Goal: Find contact information: Find contact information

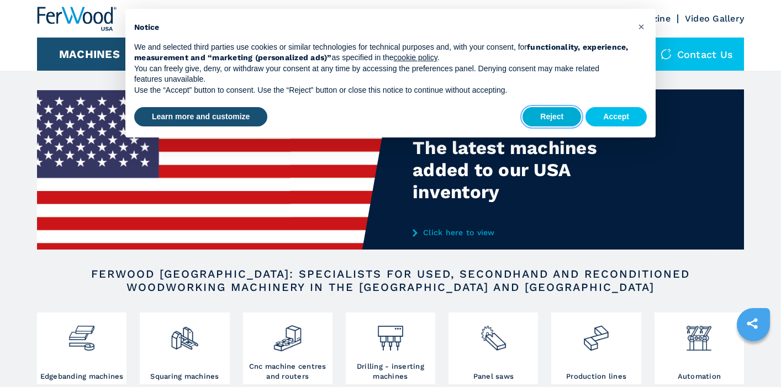
click at [555, 117] on button "Reject" at bounding box center [552, 117] width 59 height 20
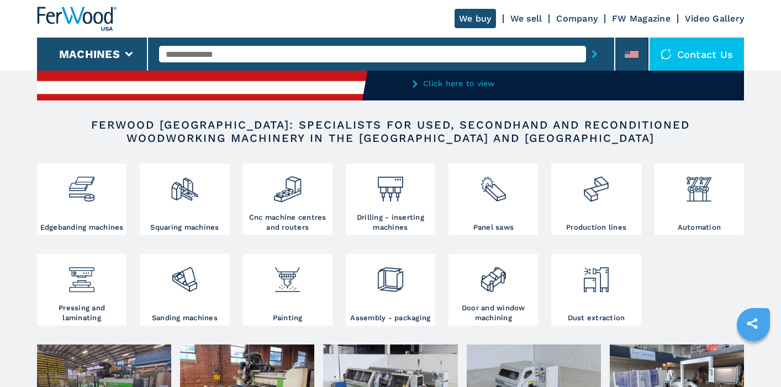
scroll to position [161, 0]
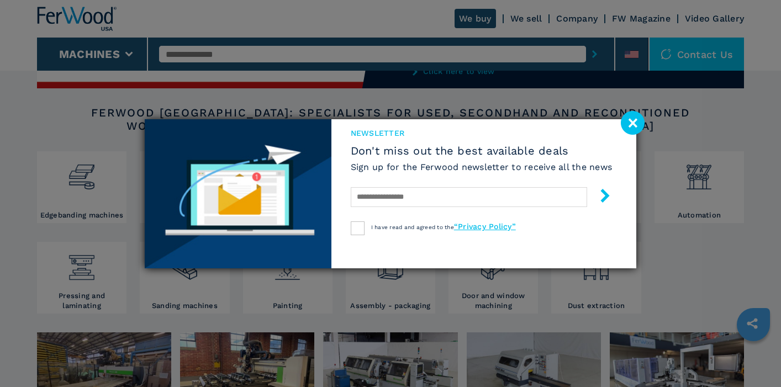
click at [634, 117] on image at bounding box center [633, 123] width 24 height 24
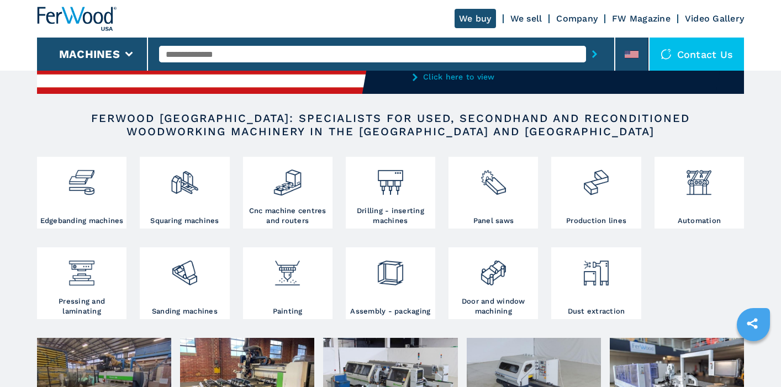
scroll to position [0, 0]
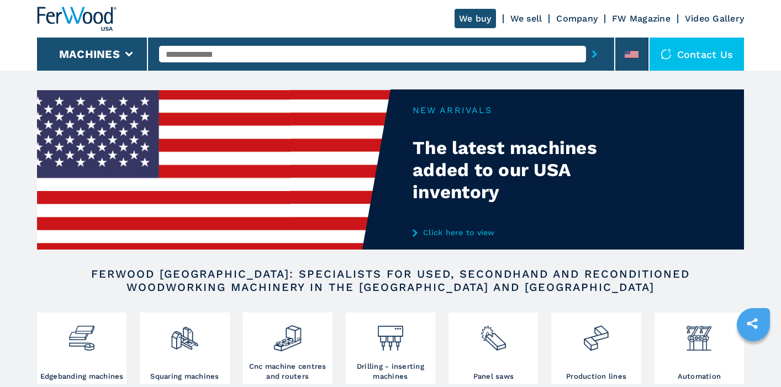
click at [515, 22] on link "We sell" at bounding box center [526, 18] width 32 height 10
click at [523, 20] on link "We sell" at bounding box center [526, 18] width 32 height 10
click at [524, 19] on link "We sell" at bounding box center [526, 18] width 32 height 10
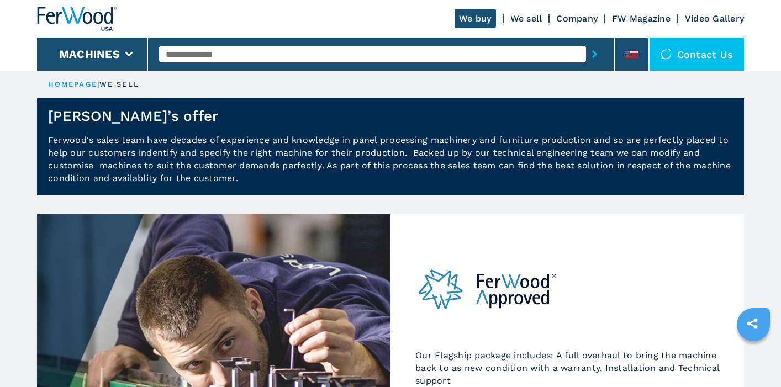
click at [674, 57] on div at bounding box center [669, 54] width 17 height 11
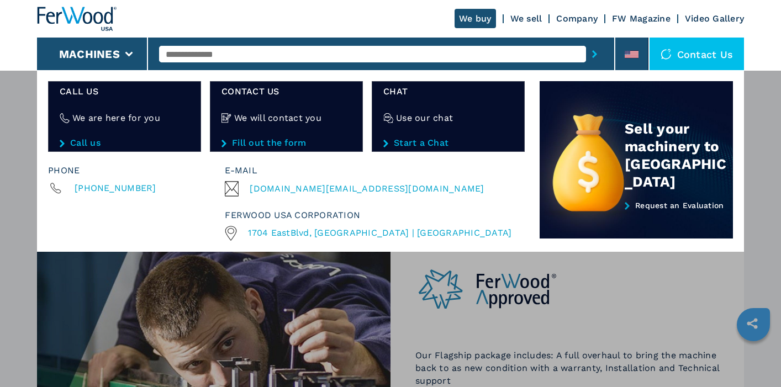
click at [686, 52] on div "Contact us" at bounding box center [697, 54] width 95 height 33
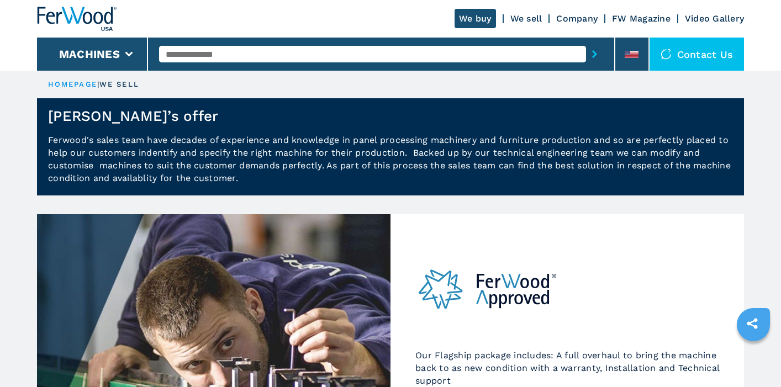
click at [686, 52] on div "Contact us" at bounding box center [697, 54] width 95 height 33
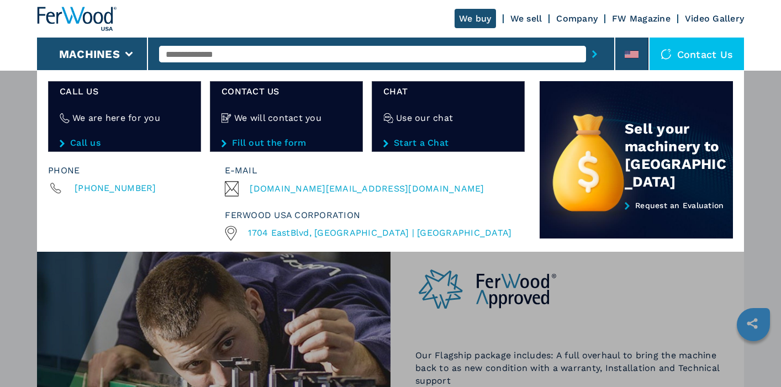
click at [646, 15] on link "FW Magazine" at bounding box center [641, 18] width 59 height 10
click at [584, 20] on link "Company" at bounding box center [576, 18] width 41 height 10
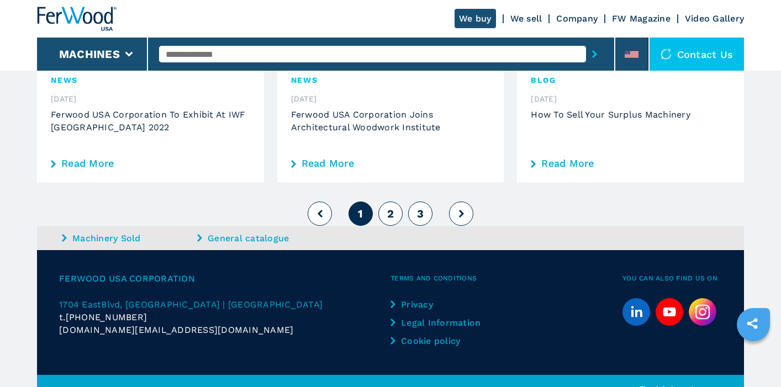
scroll to position [1299, 0]
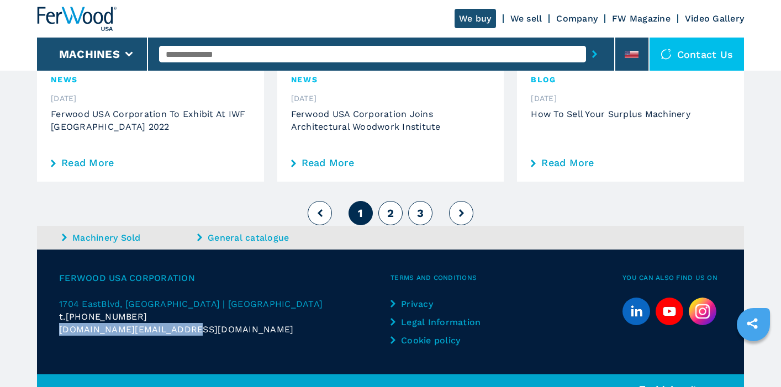
drag, startPoint x: 188, startPoint y: 329, endPoint x: 60, endPoint y: 328, distance: 128.1
click at [60, 328] on div "sales.us@ferwoodgroup.com" at bounding box center [224, 329] width 331 height 13
copy span "sales.us@ferwoodgroup.com"
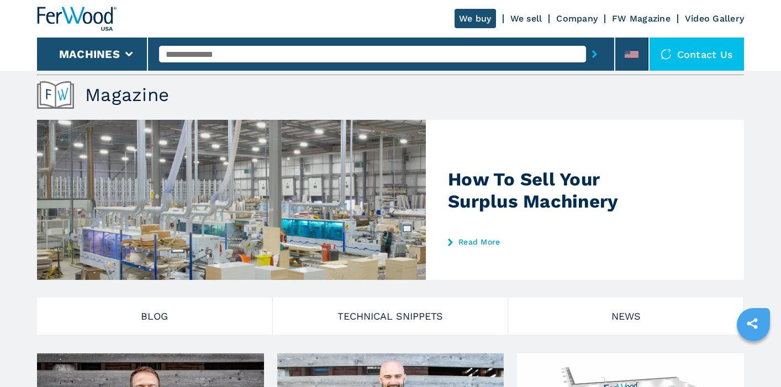
scroll to position [0, 0]
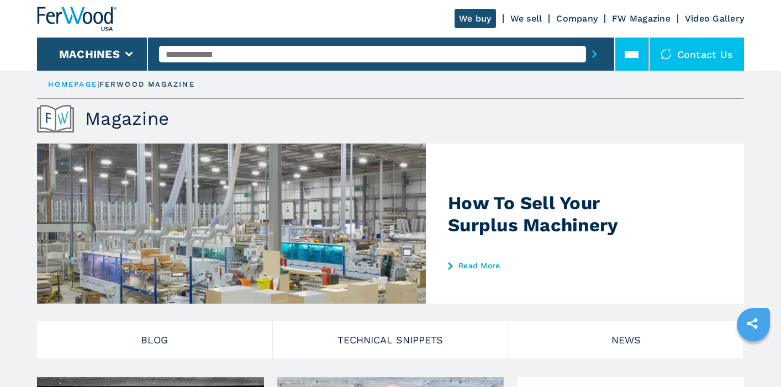
click at [625, 59] on icon at bounding box center [632, 55] width 14 height 14
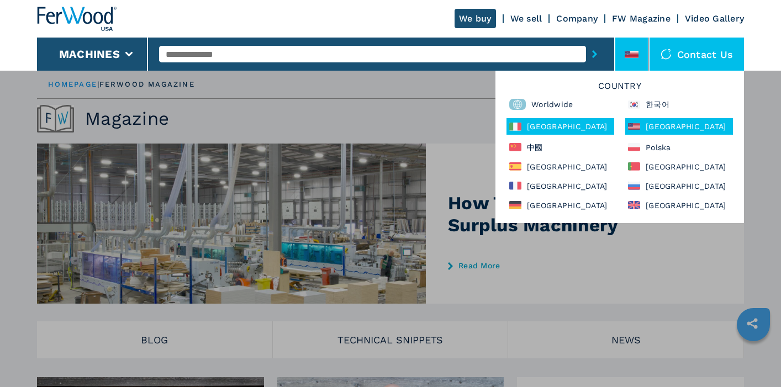
click at [533, 126] on div "Italia" at bounding box center [561, 126] width 108 height 17
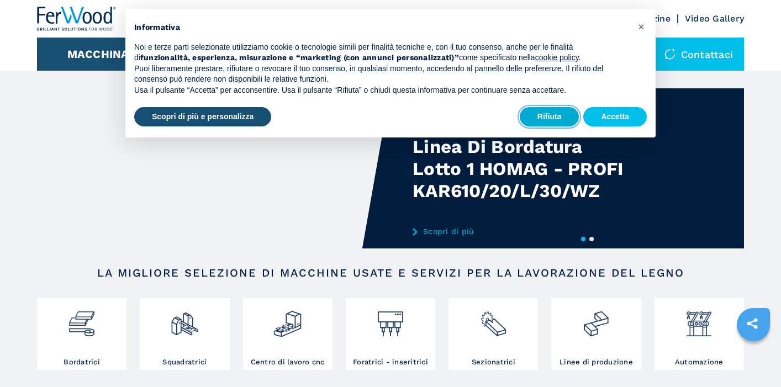
click at [546, 113] on button "Rifiuta" at bounding box center [550, 117] width 60 height 20
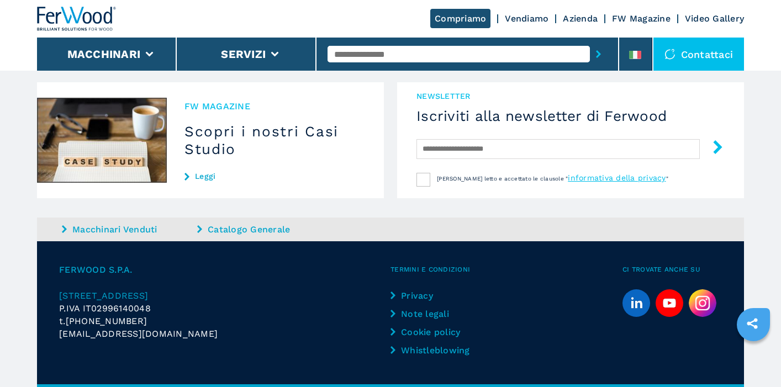
scroll to position [1133, 0]
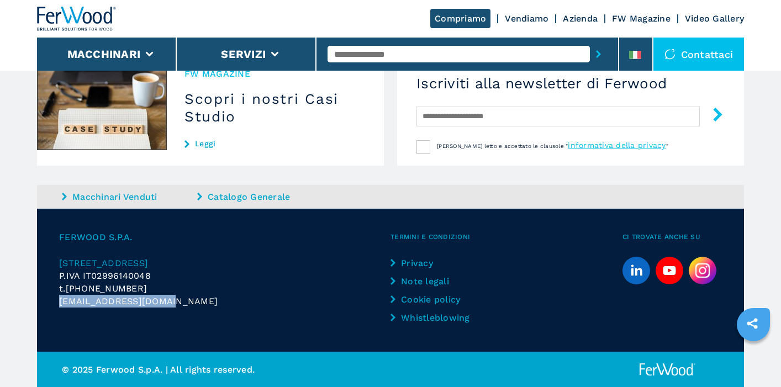
drag, startPoint x: 168, startPoint y: 303, endPoint x: 59, endPoint y: 297, distance: 109.0
click at [59, 297] on div "[EMAIL_ADDRESS][DOMAIN_NAME]" at bounding box center [224, 301] width 331 height 13
copy span "[EMAIL_ADDRESS][DOMAIN_NAME]"
